Goal: Information Seeking & Learning: Learn about a topic

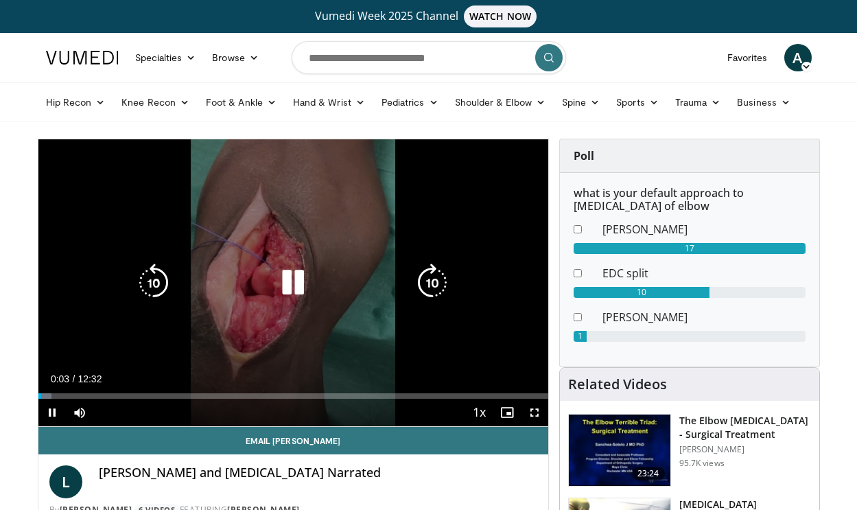
click at [535, 412] on span "Video Player" at bounding box center [534, 412] width 27 height 27
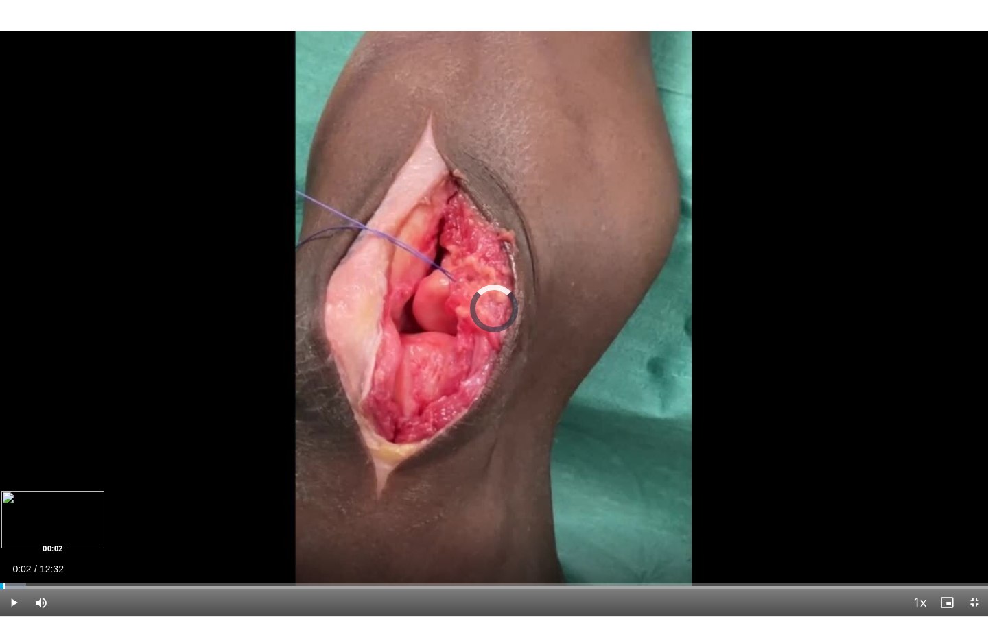
click at [3, 509] on div "Progress Bar" at bounding box center [3, 586] width 1 height 5
click at [10, 509] on span "Video Player" at bounding box center [13, 602] width 27 height 27
click at [2, 509] on div "Progress Bar" at bounding box center [2, 586] width 1 height 5
click at [14, 509] on span "Video Player" at bounding box center [13, 602] width 27 height 27
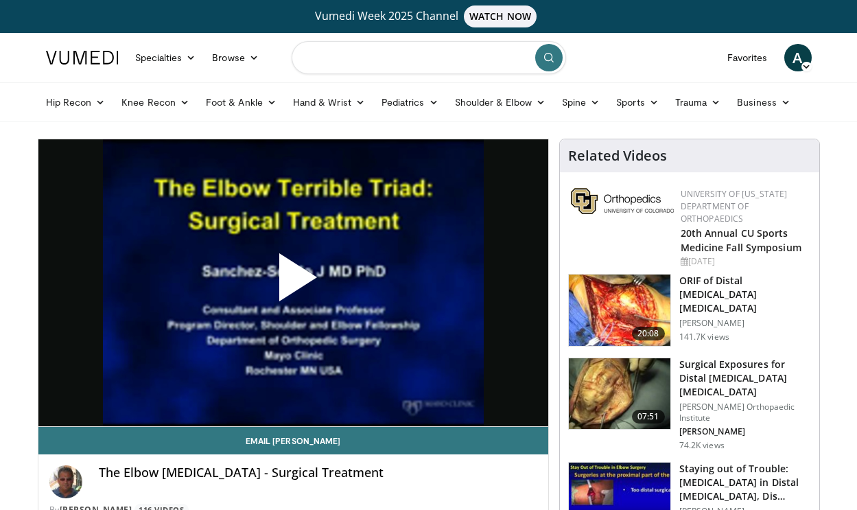
click at [433, 58] on input "Search topics, interventions" at bounding box center [429, 57] width 274 height 33
type input "**********"
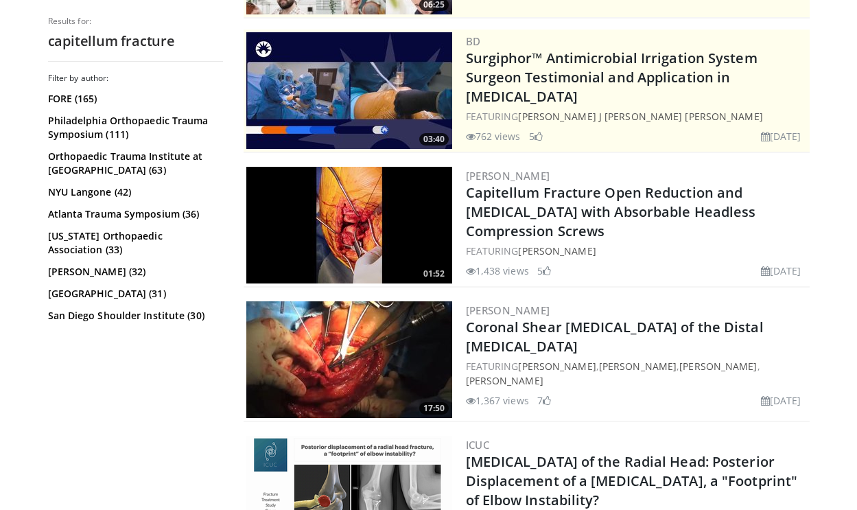
scroll to position [320, 0]
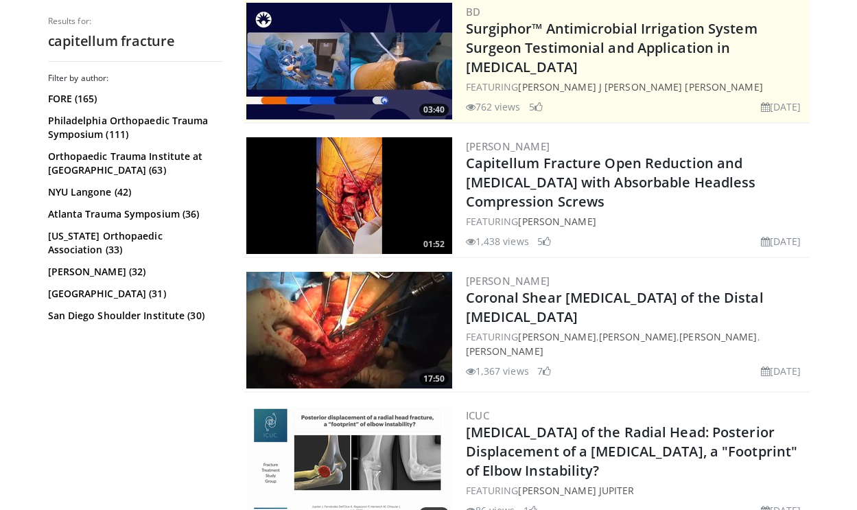
click at [346, 316] on img at bounding box center [349, 330] width 206 height 117
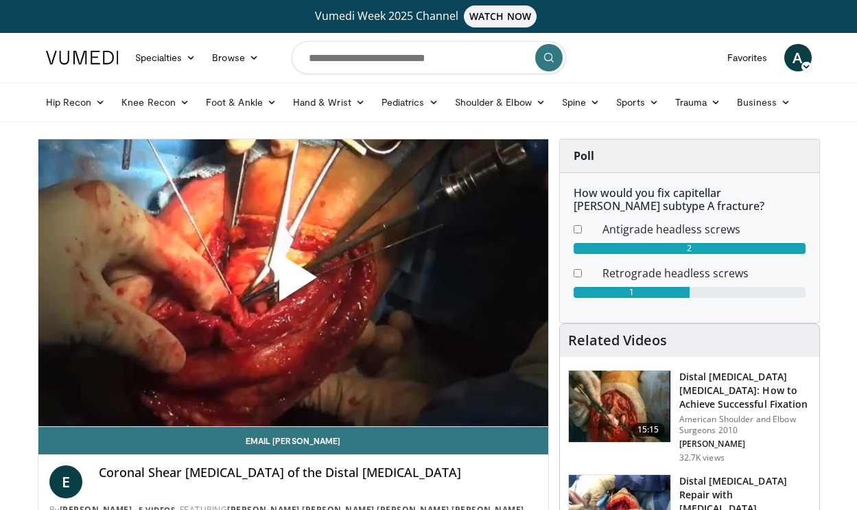
click at [293, 283] on span "Video Player" at bounding box center [293, 283] width 0 height 0
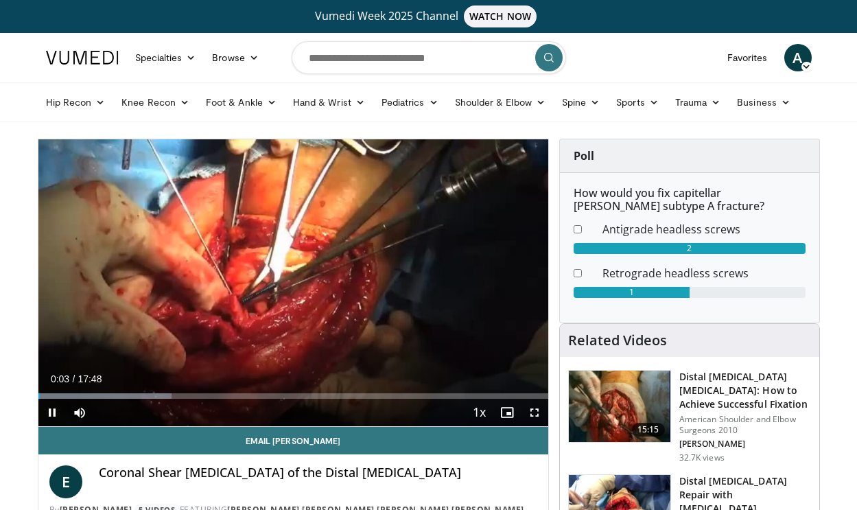
click at [537, 412] on span "Video Player" at bounding box center [534, 412] width 27 height 27
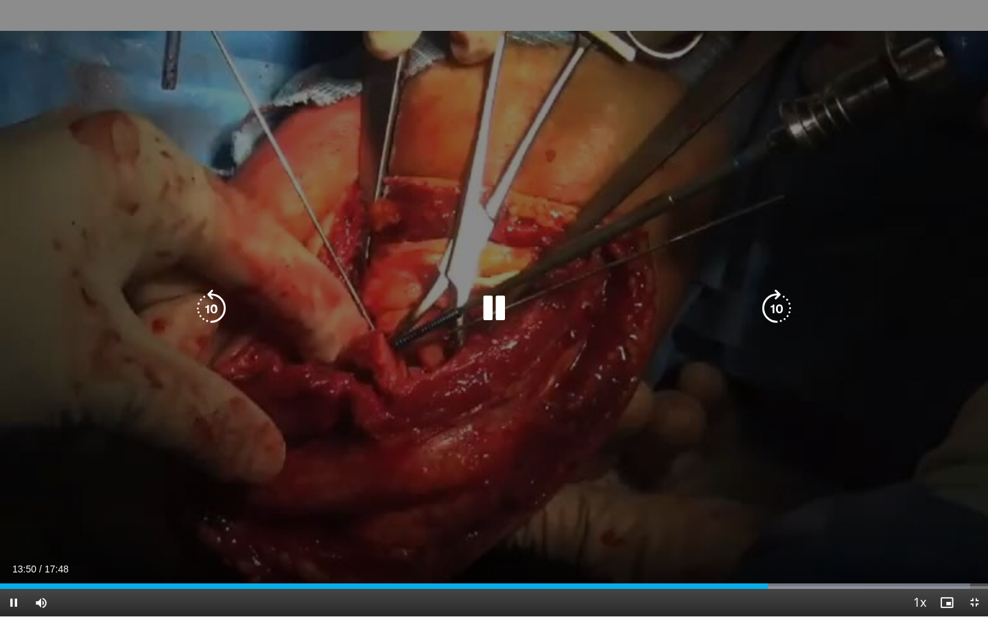
click at [493, 308] on icon "Video Player" at bounding box center [494, 308] width 38 height 38
